Goal: Information Seeking & Learning: Learn about a topic

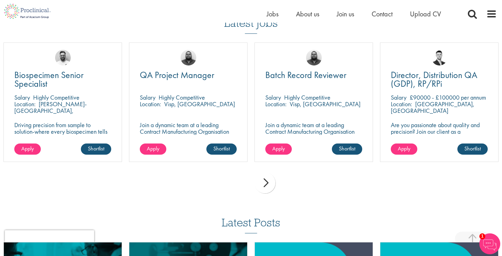
scroll to position [776, 0]
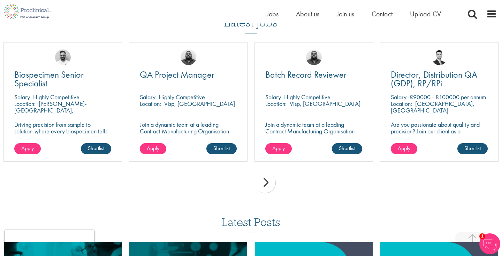
click at [266, 179] on div "next" at bounding box center [265, 182] width 21 height 21
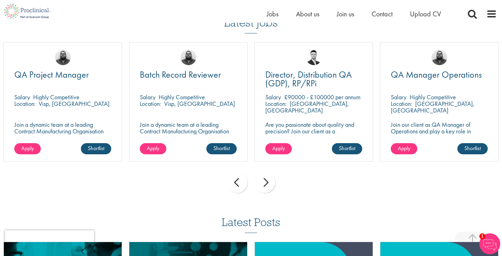
click at [266, 179] on div "next" at bounding box center [265, 182] width 21 height 21
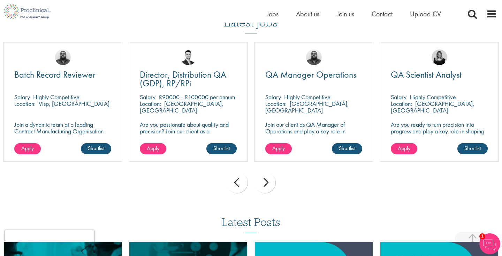
click at [266, 179] on div "next" at bounding box center [265, 182] width 21 height 21
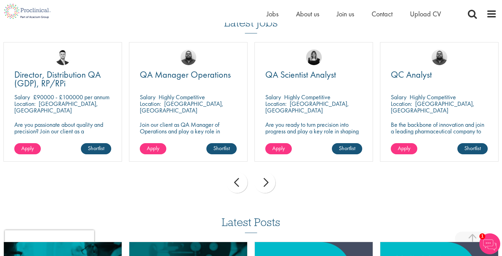
click at [266, 179] on div "next" at bounding box center [265, 182] width 21 height 21
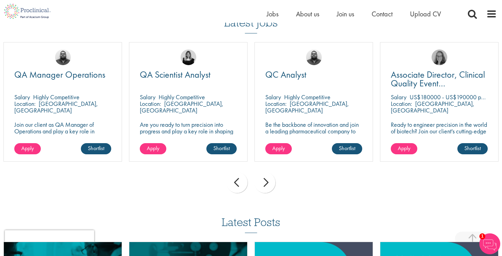
click at [266, 179] on div "next" at bounding box center [265, 182] width 21 height 21
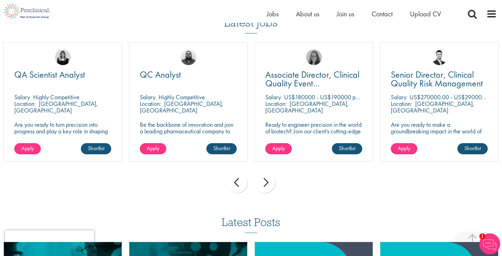
click at [266, 179] on div "next" at bounding box center [265, 182] width 21 height 21
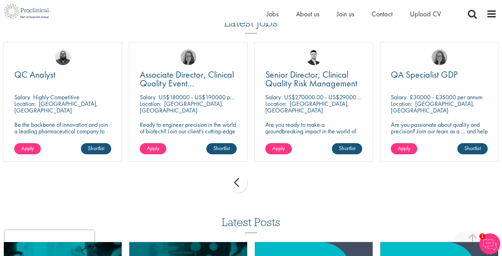
click at [266, 179] on div "prev next" at bounding box center [251, 184] width 502 height 30
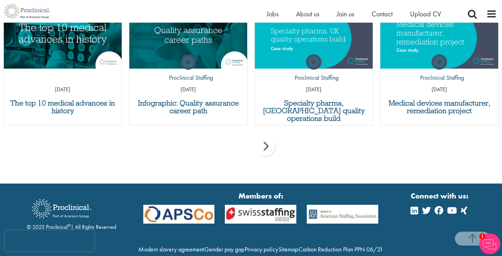
scroll to position [1024, 0]
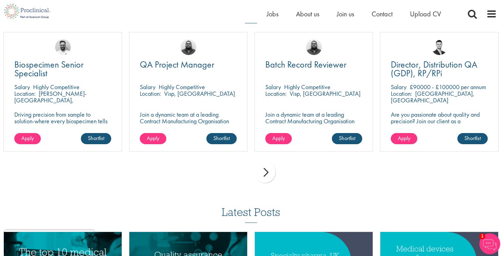
scroll to position [785, 0]
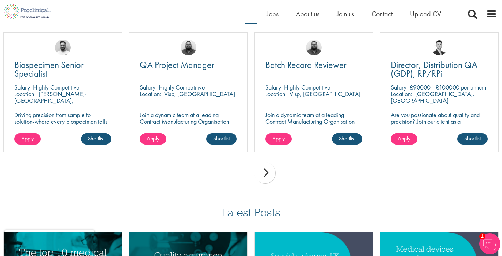
click at [269, 170] on div "next" at bounding box center [265, 173] width 21 height 21
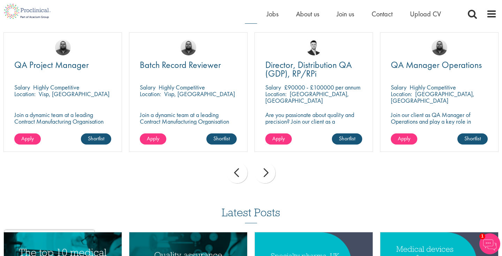
click at [269, 170] on div "next" at bounding box center [265, 173] width 21 height 21
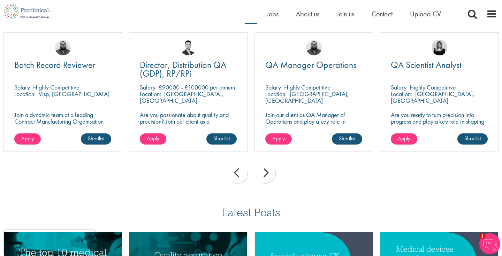
click at [269, 170] on div "next" at bounding box center [265, 173] width 21 height 21
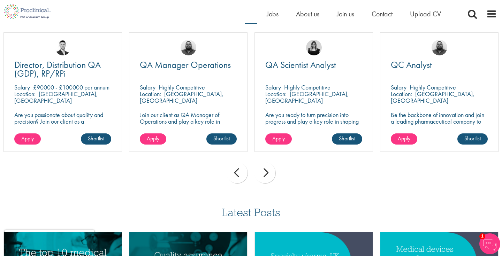
click at [269, 170] on div "next" at bounding box center [265, 173] width 21 height 21
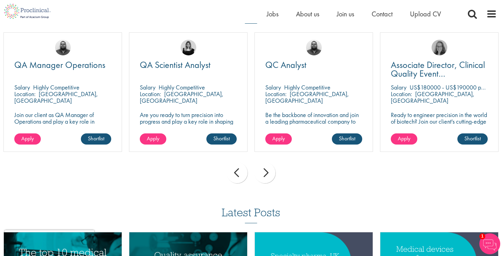
click at [269, 170] on div "next" at bounding box center [265, 173] width 21 height 21
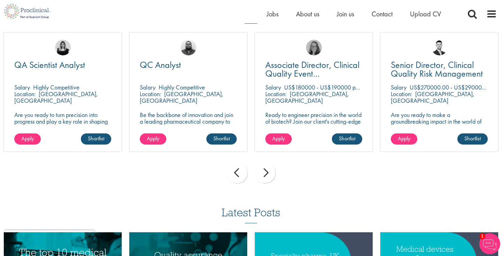
click at [269, 170] on div "next" at bounding box center [265, 173] width 21 height 21
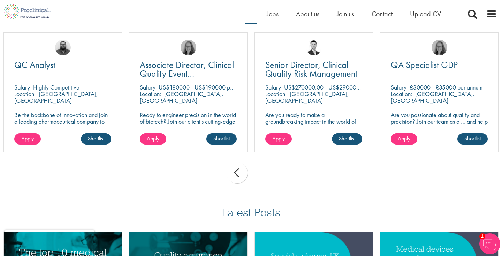
click at [269, 170] on div "prev next" at bounding box center [251, 174] width 502 height 30
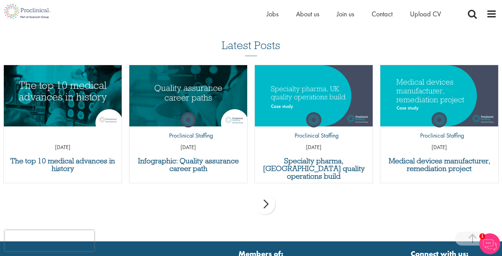
scroll to position [925, 0]
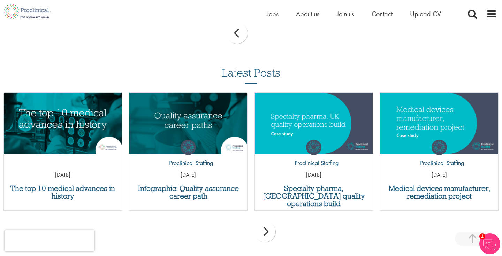
click at [200, 131] on div "by Proclinical Staffing 14 May 21" at bounding box center [188, 157] width 118 height 52
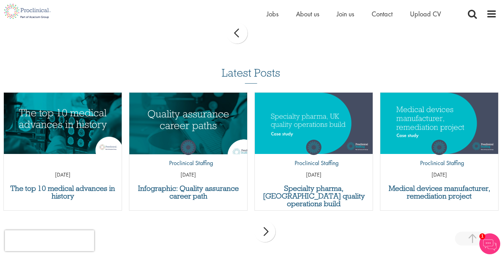
click at [187, 118] on img "Link to a post" at bounding box center [189, 124] width 142 height 74
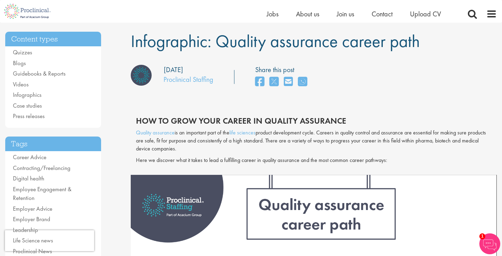
scroll to position [49, 0]
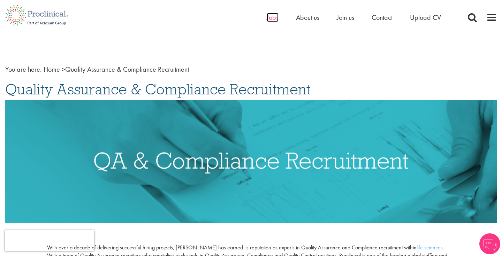
click at [271, 20] on span "Jobs" at bounding box center [273, 17] width 12 height 9
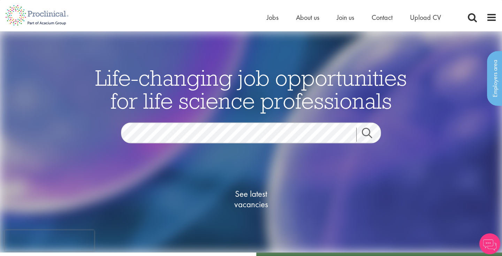
click at [371, 130] on link "Search" at bounding box center [372, 135] width 30 height 14
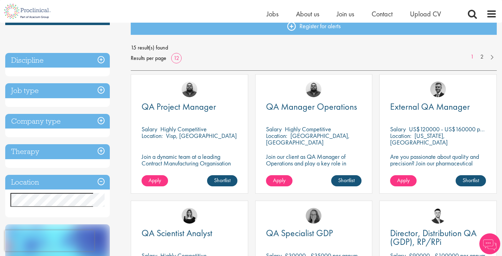
scroll to position [99, 0]
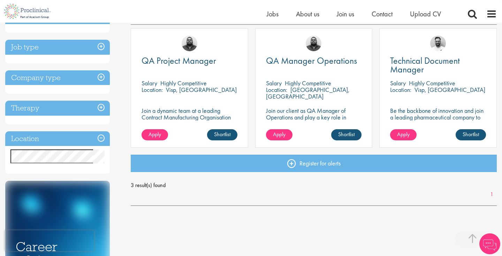
scroll to position [125, 0]
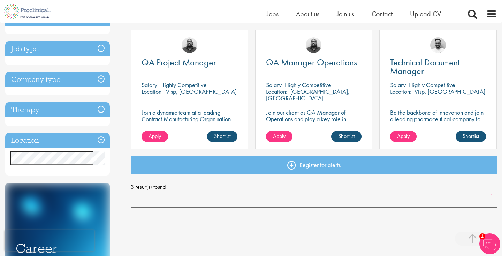
click at [313, 57] on div "QA Manager Operations [GEOGRAPHIC_DATA] Highly Competitive Location: [GEOGRAPHI…" at bounding box center [314, 90] width 118 height 120
click at [195, 66] on span "QA Project Manager" at bounding box center [179, 63] width 75 height 12
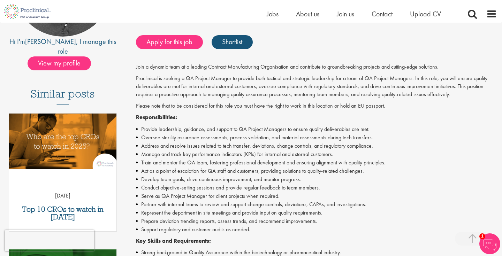
scroll to position [89, 0]
